Goal: Task Accomplishment & Management: Manage account settings

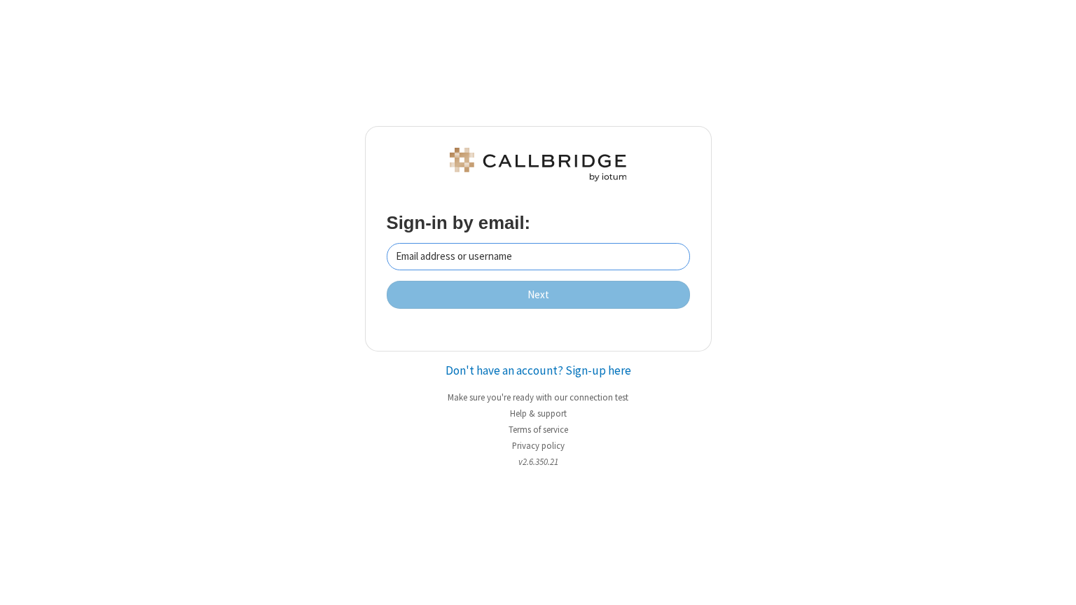
click at [511, 264] on input "Email address or username" at bounding box center [538, 256] width 303 height 27
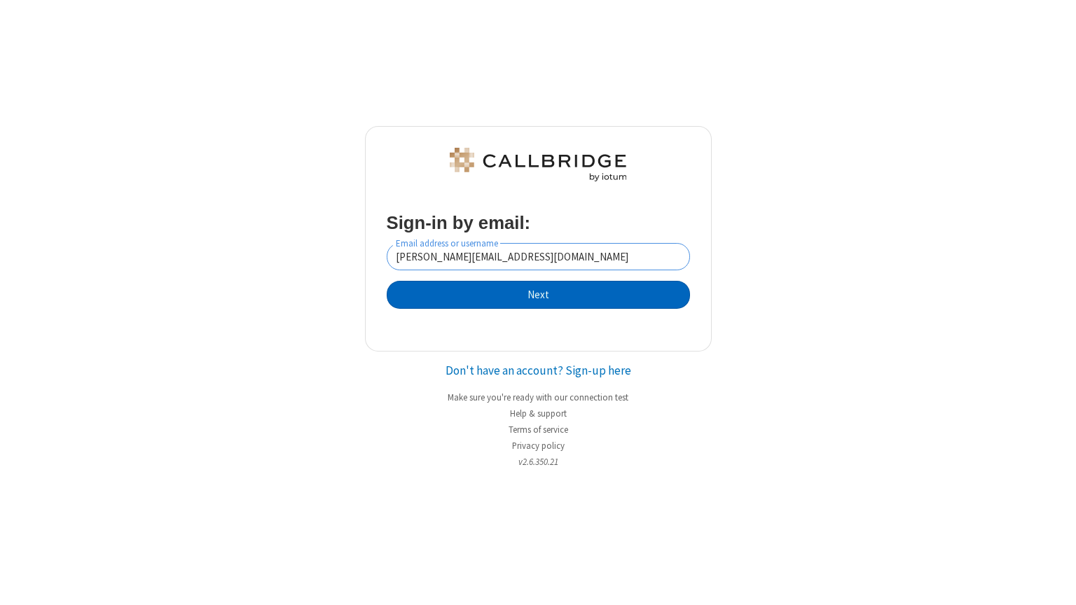
type input "chris@iotum.com"
click at [570, 303] on button "Next" at bounding box center [538, 295] width 303 height 28
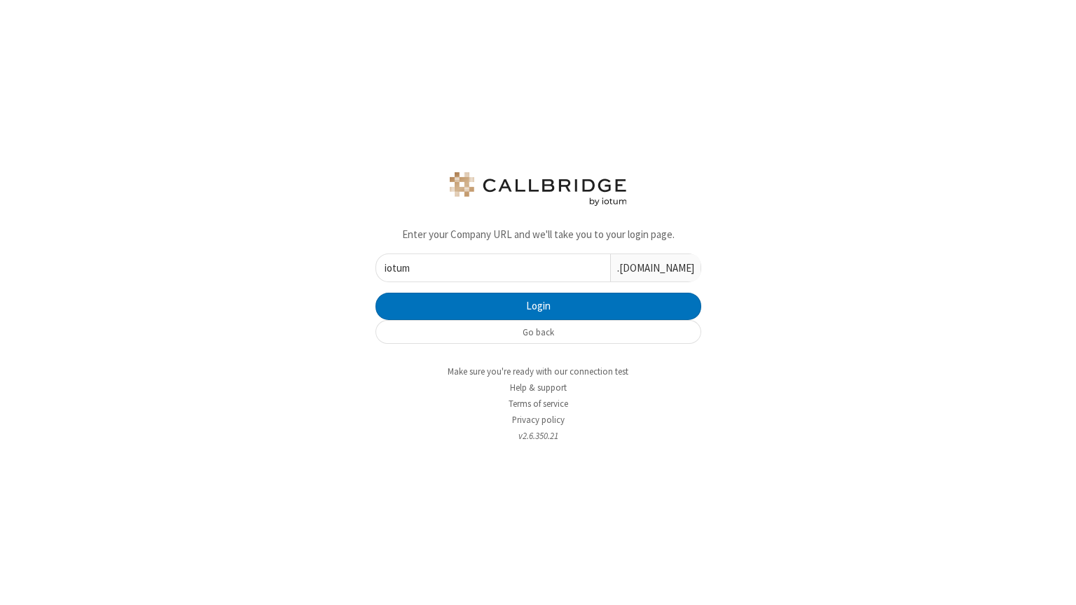
type input "iotum"
click at [538, 307] on button "Login" at bounding box center [539, 307] width 326 height 28
